Goal: Task Accomplishment & Management: Manage account settings

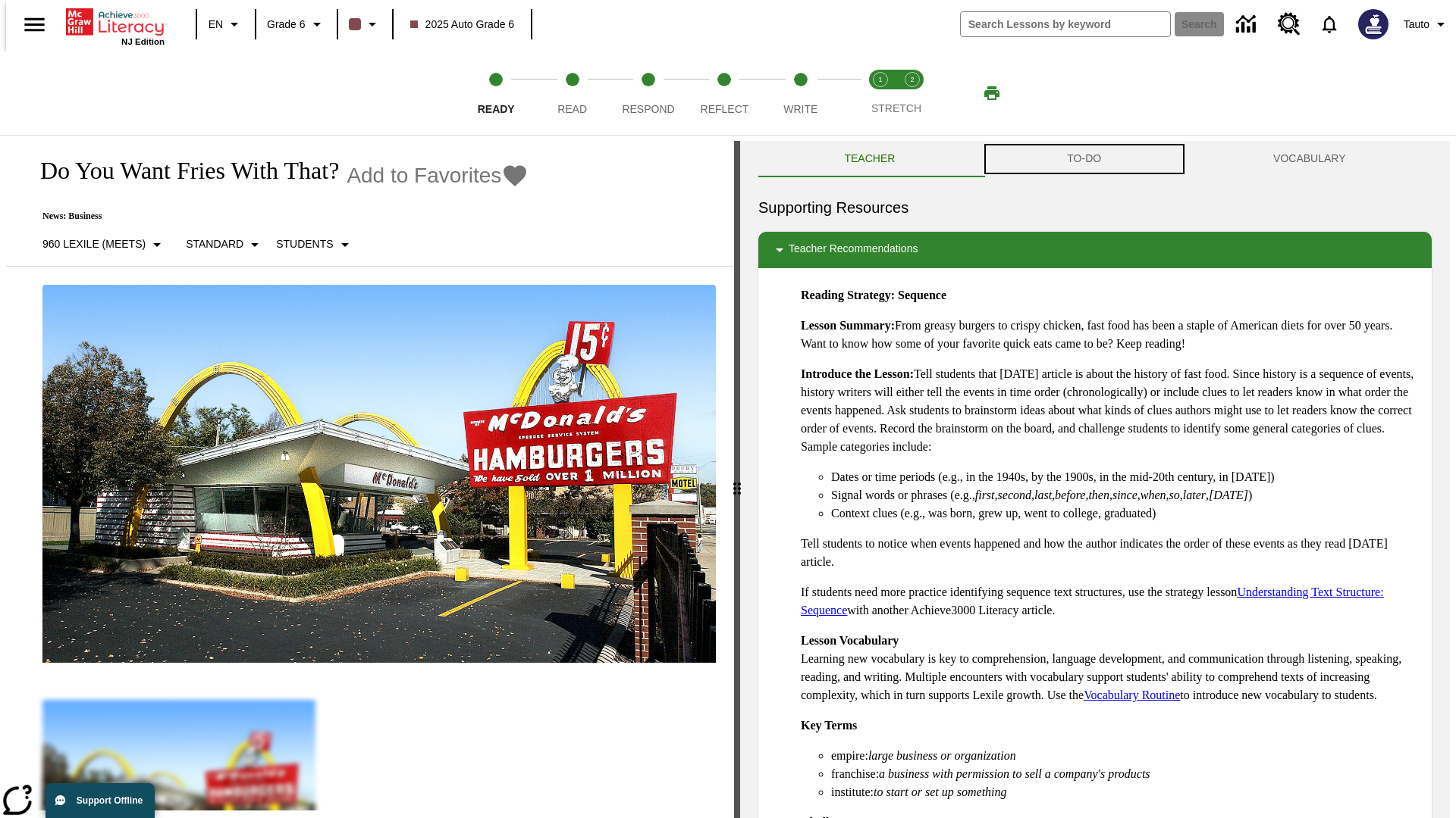
click at [1084, 159] on button "TO-DO" at bounding box center [1084, 158] width 206 height 37
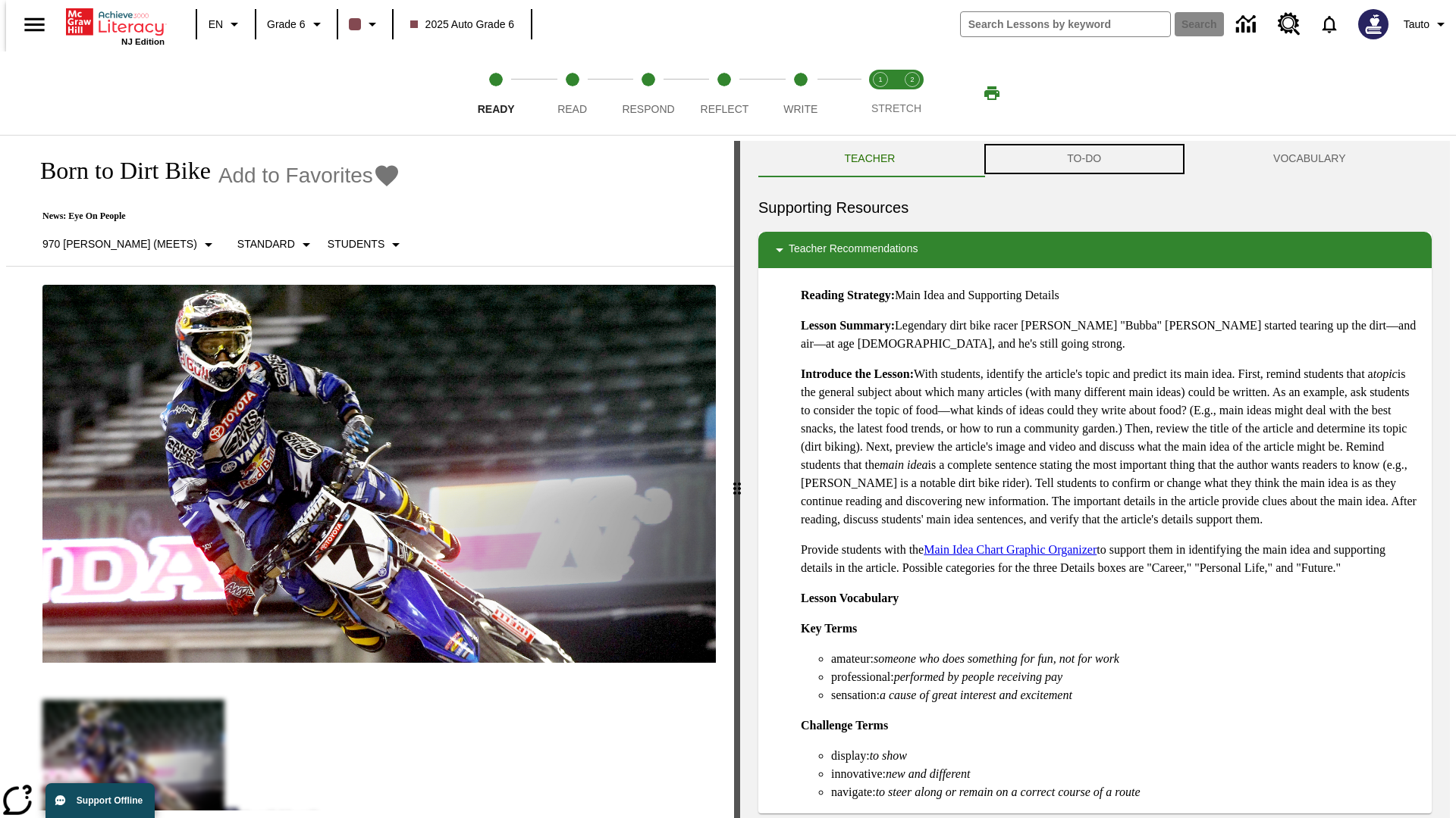
click at [1084, 159] on button "TO-DO" at bounding box center [1084, 158] width 206 height 37
